Goal: Information Seeking & Learning: Learn about a topic

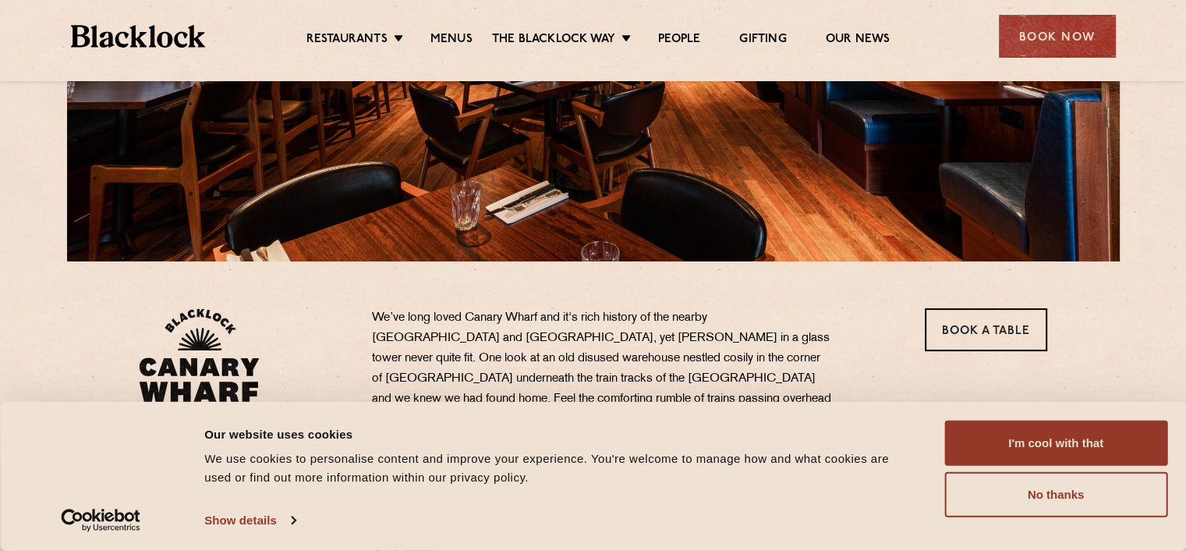
scroll to position [234, 0]
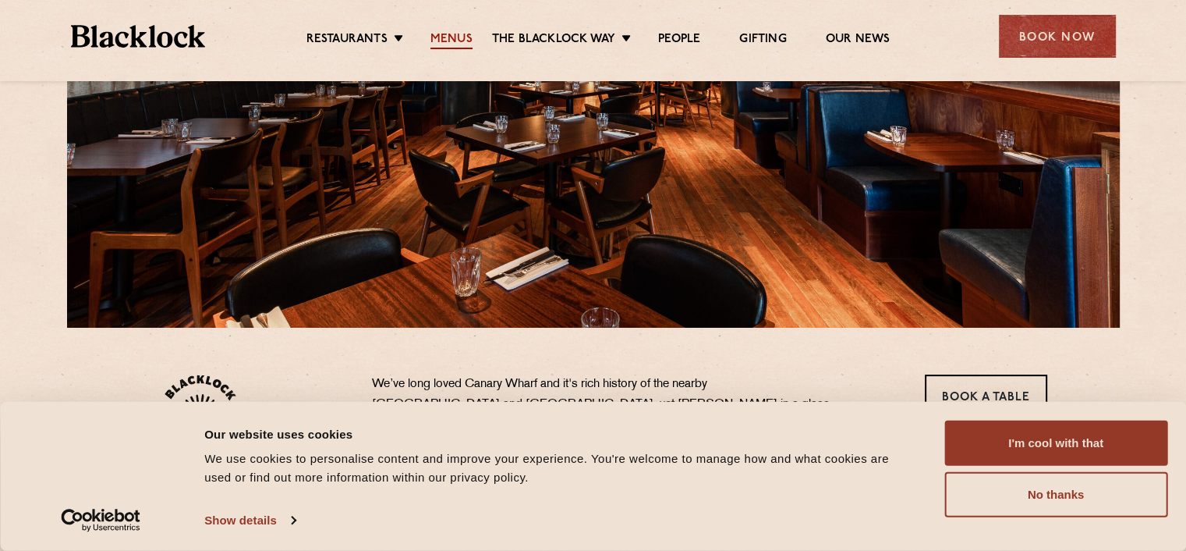
click at [453, 32] on link "Menus" at bounding box center [452, 40] width 42 height 17
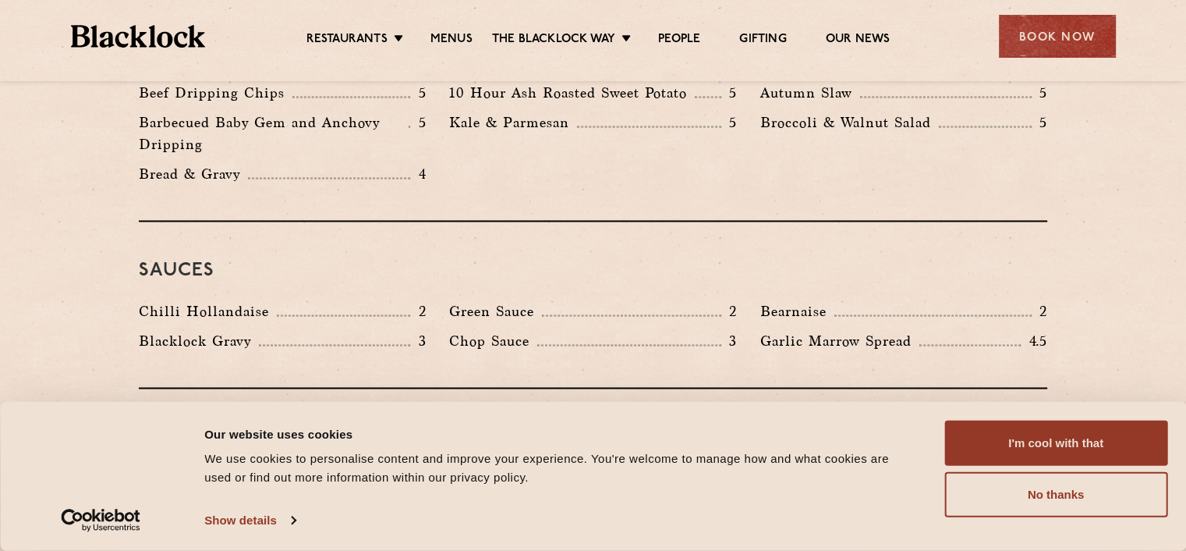
scroll to position [2420, 0]
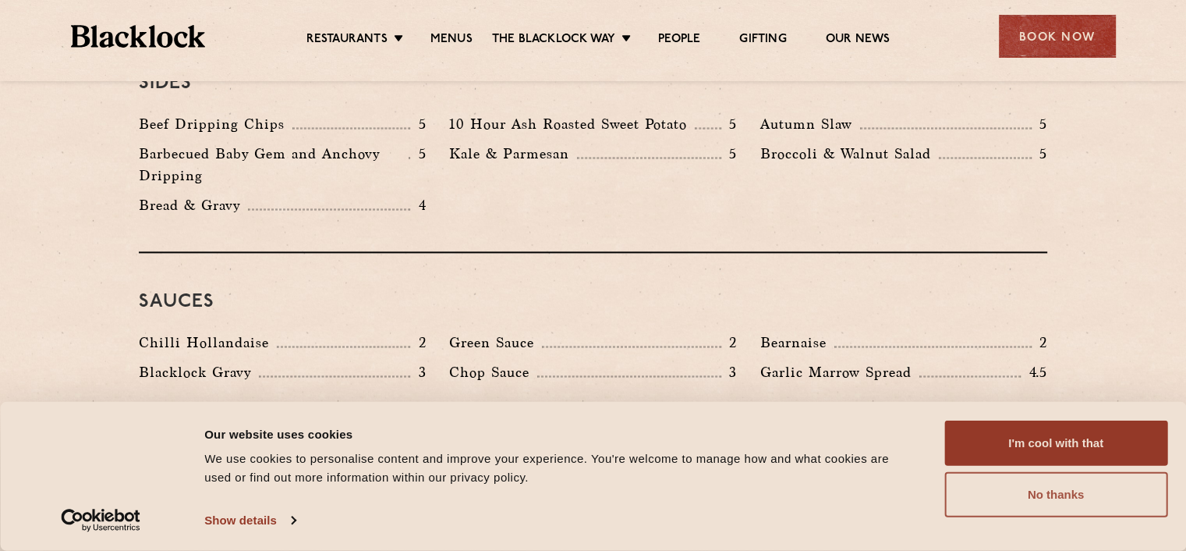
click at [1048, 495] on button "No thanks" at bounding box center [1056, 494] width 223 height 45
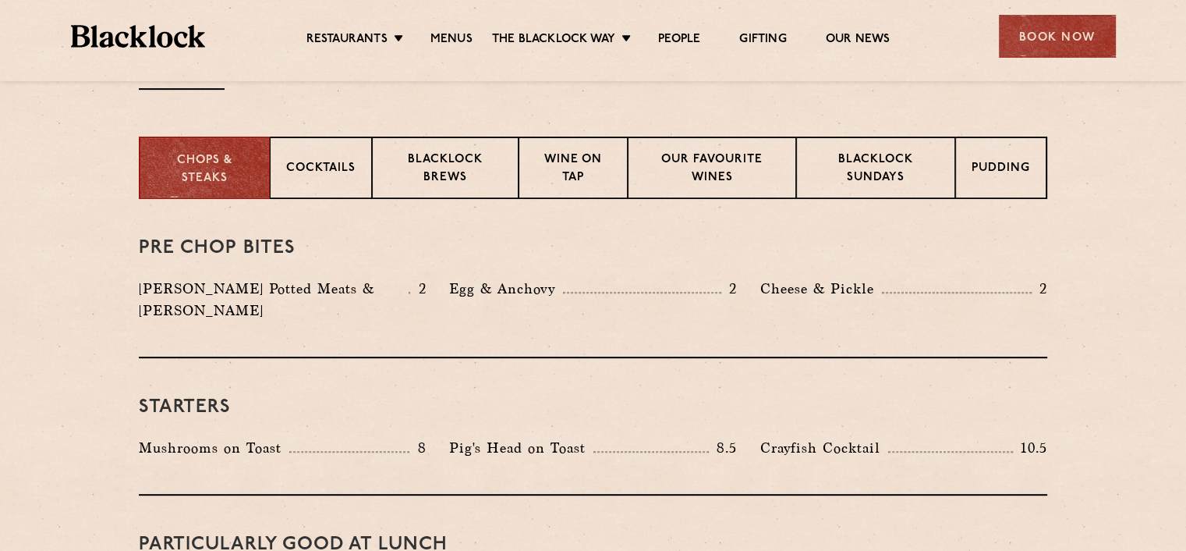
scroll to position [314, 0]
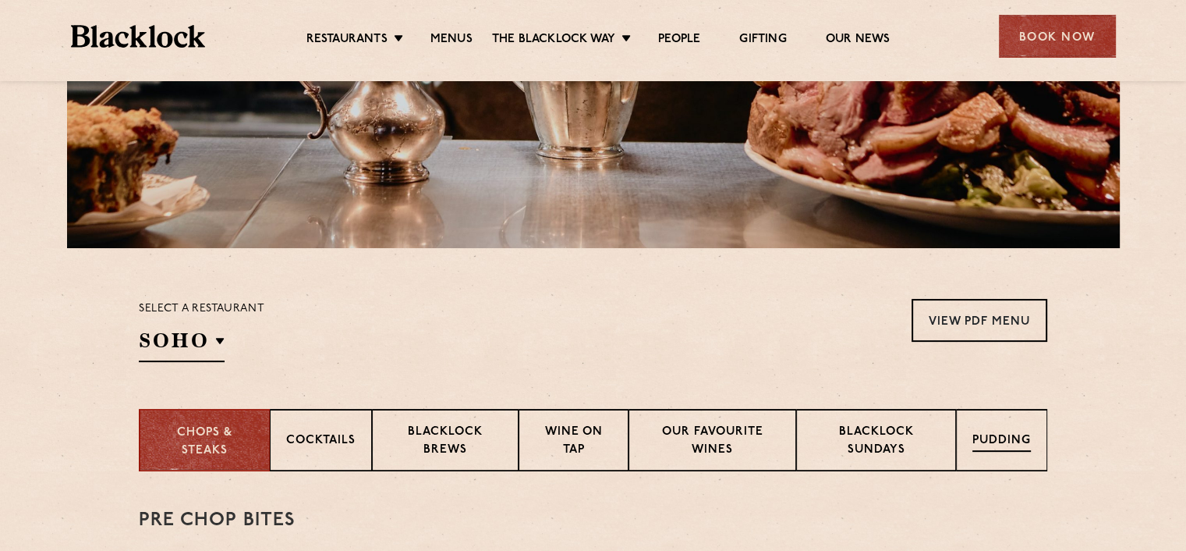
click at [998, 432] on p "Pudding" at bounding box center [1002, 441] width 58 height 19
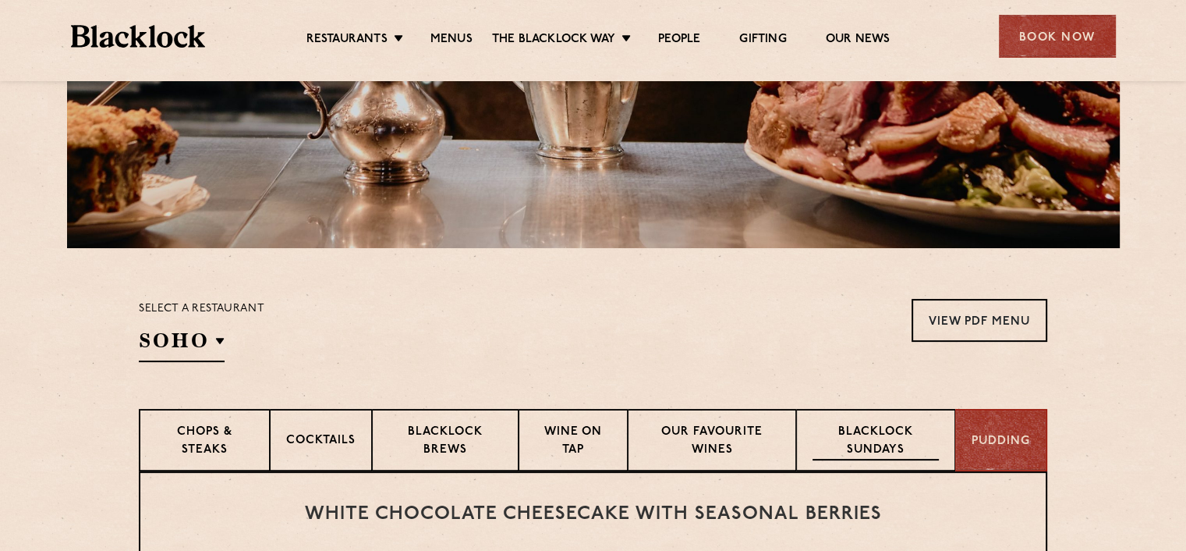
scroll to position [470, 0]
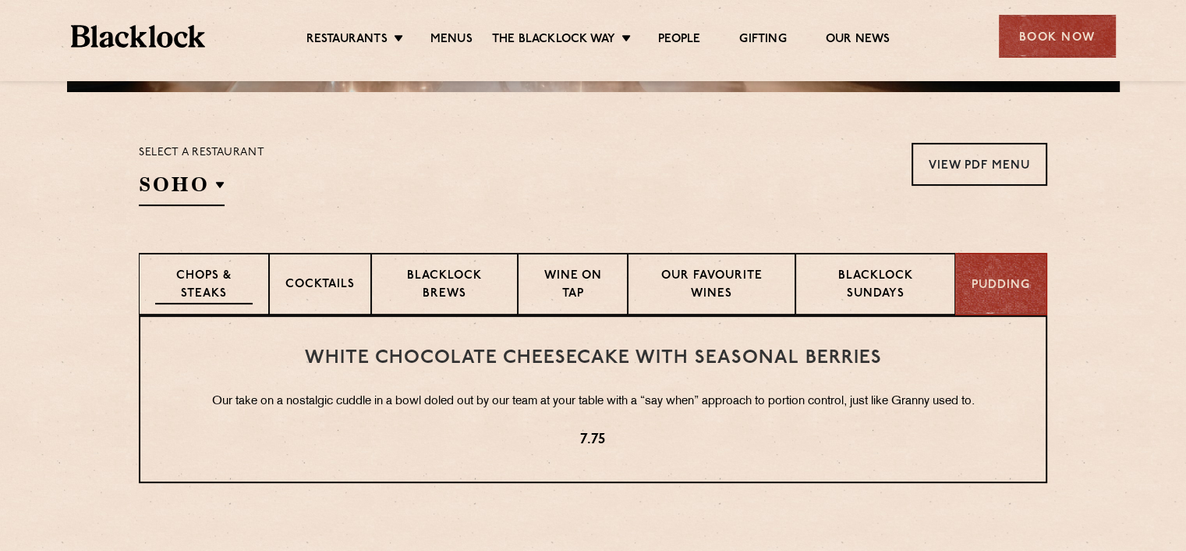
click at [211, 275] on p "Chops & Steaks" at bounding box center [203, 286] width 97 height 37
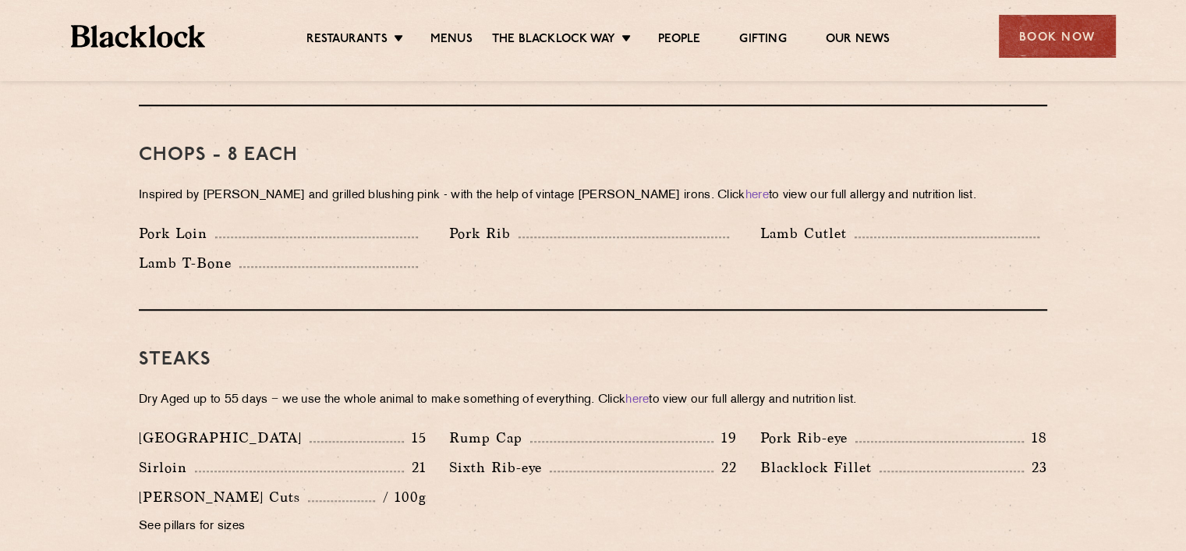
scroll to position [1250, 0]
